Goal: Transaction & Acquisition: Purchase product/service

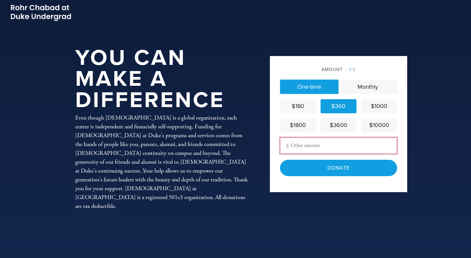
click at [300, 143] on input "Other Amount" at bounding box center [338, 145] width 117 height 16
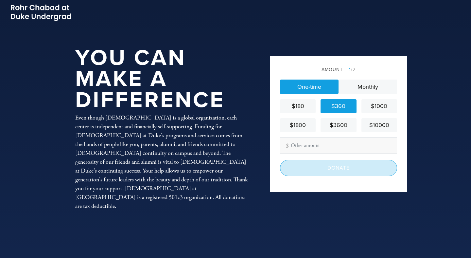
click at [316, 163] on input "Donate" at bounding box center [338, 168] width 117 height 16
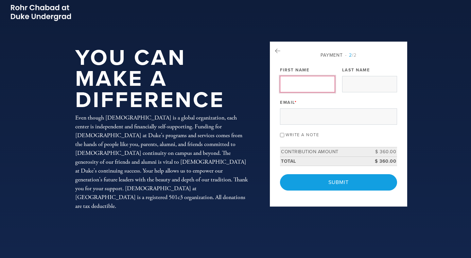
click at [288, 82] on input "First Name" at bounding box center [307, 84] width 55 height 16
type input "Avi"
type input "`"
click at [291, 82] on input "Avi" at bounding box center [307, 84] width 55 height 16
click at [285, 82] on input "Avi" at bounding box center [307, 84] width 55 height 16
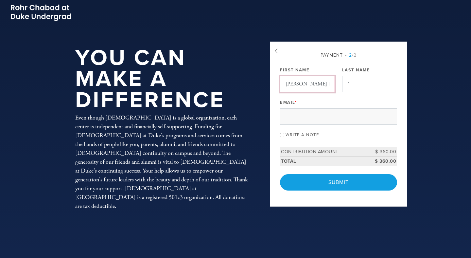
type input "Rachel & Avi"
click at [353, 83] on input "`" at bounding box center [369, 84] width 55 height 16
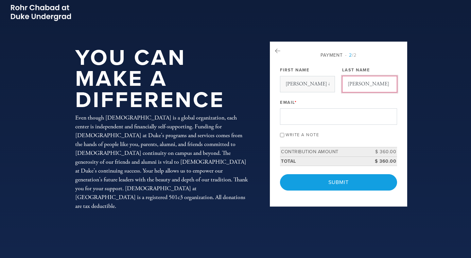
type input "Kantor"
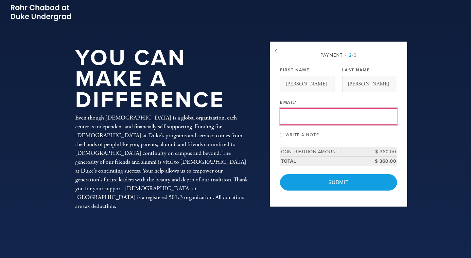
click at [332, 115] on input "Email *" at bounding box center [338, 116] width 117 height 16
type input "avi@kantormail.net"
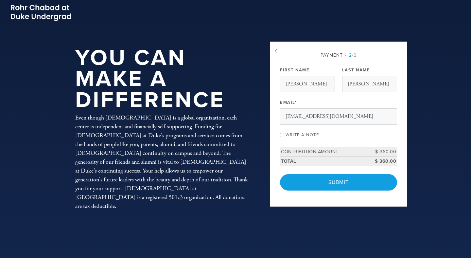
click at [304, 134] on label "Write a note" at bounding box center [301, 134] width 33 height 5
click at [284, 134] on input "Write a note" at bounding box center [282, 135] width 4 height 4
checkbox input "true"
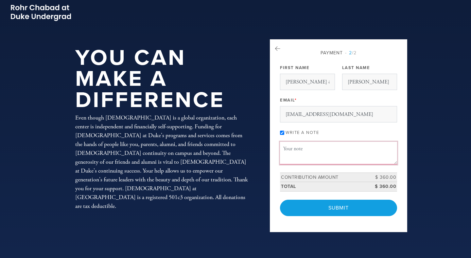
click at [314, 149] on textarea "Message or dedication" at bounding box center [338, 153] width 117 height 22
paste textarea "Shana Tovah from our family to yours. Thank you for all the great work you are …"
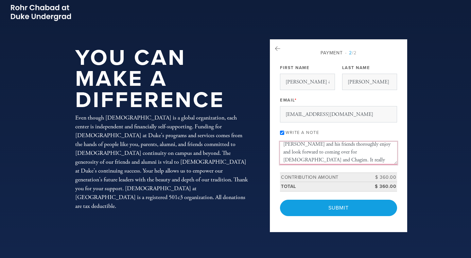
scroll to position [39, 0]
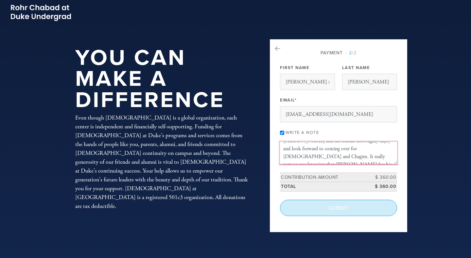
type textarea "Shana Tovah from our family to yours. Thank you for all the great work you are …"
click at [339, 210] on input "Submit" at bounding box center [338, 207] width 117 height 16
